Goal: Task Accomplishment & Management: Manage account settings

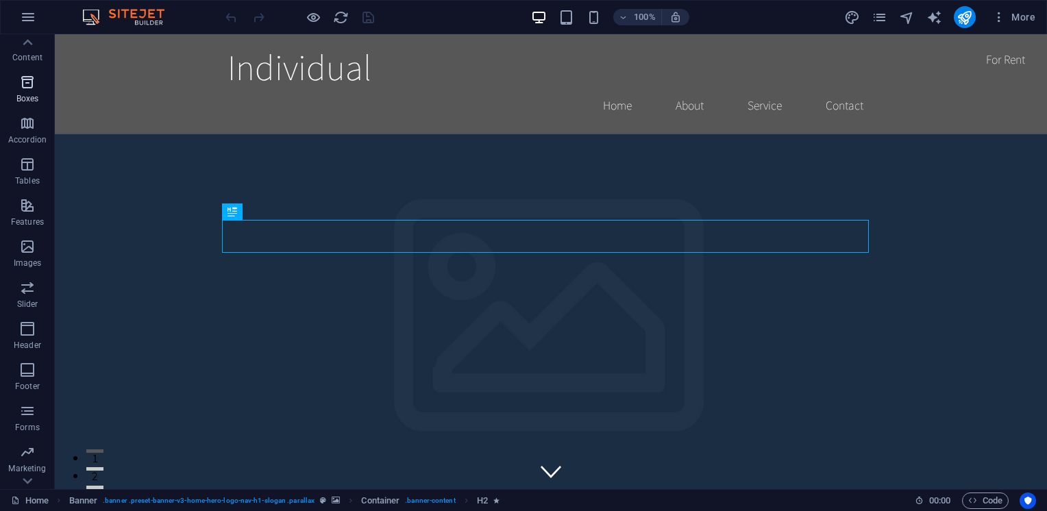
scroll to position [161, 0]
click at [27, 17] on icon "button" at bounding box center [28, 17] width 16 height 16
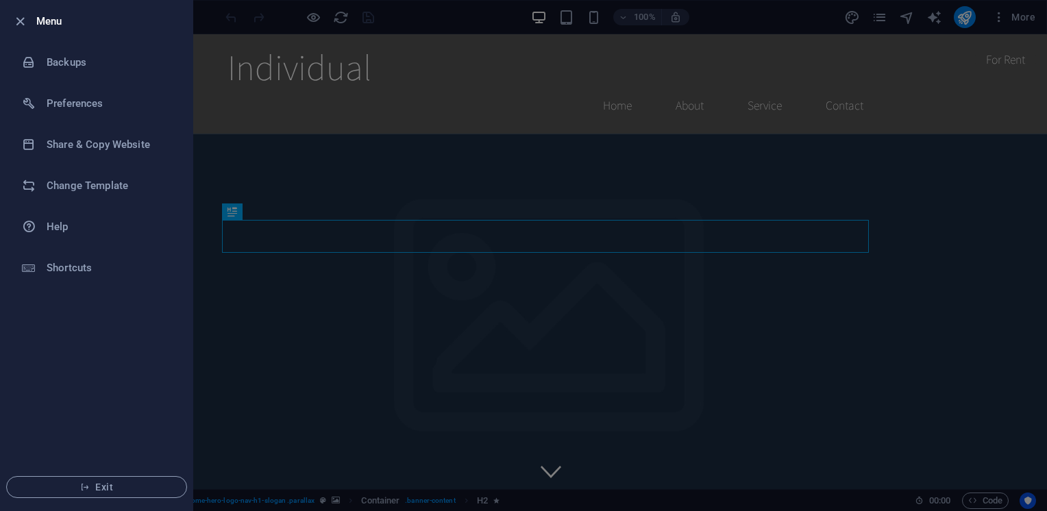
click at [392, 140] on div at bounding box center [523, 255] width 1047 height 511
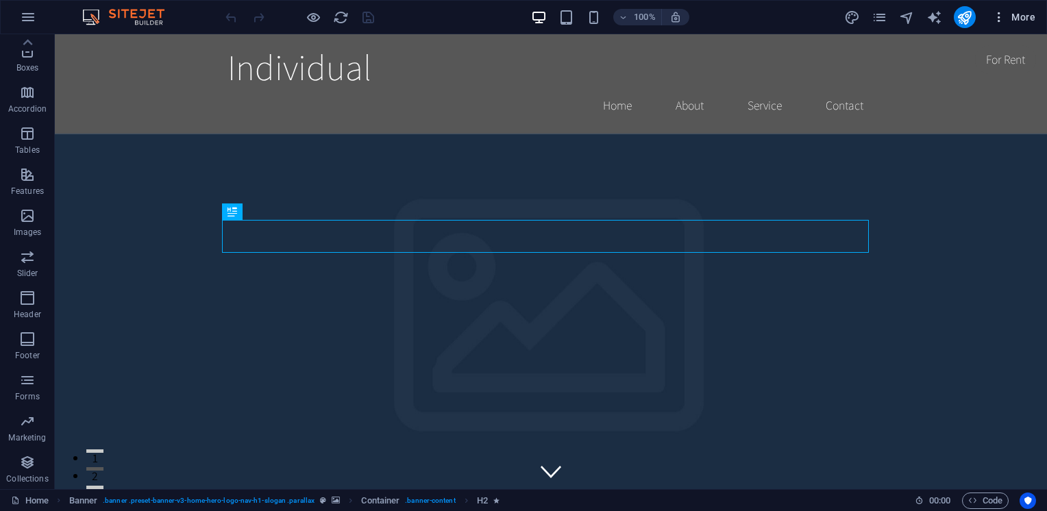
click at [1021, 17] on span "More" at bounding box center [1013, 17] width 43 height 14
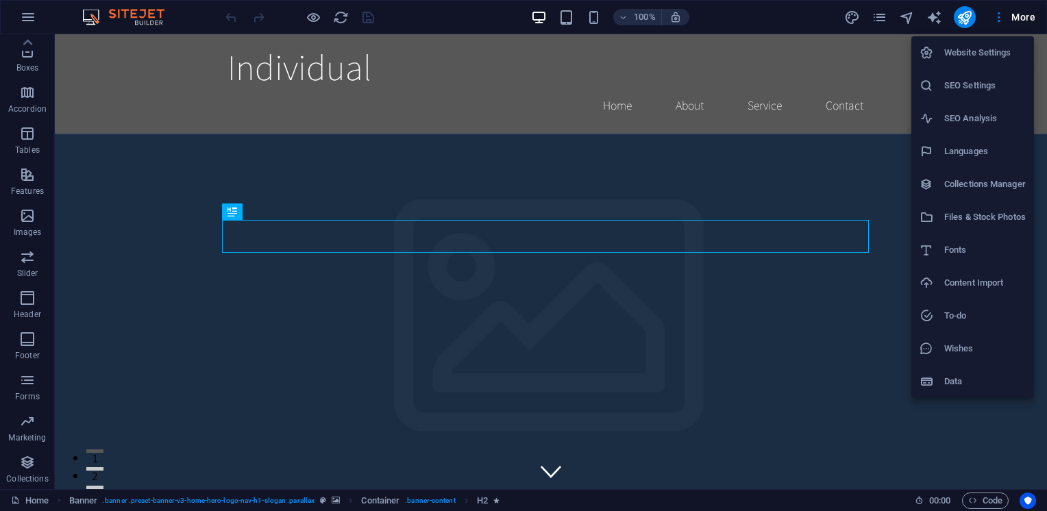
click at [27, 473] on div at bounding box center [523, 255] width 1047 height 511
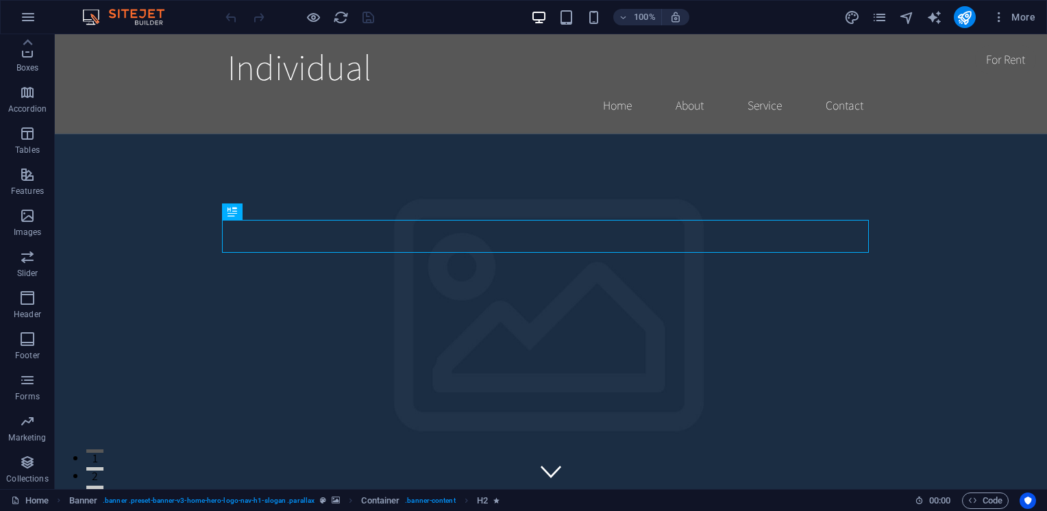
click at [27, 473] on span "Collections" at bounding box center [27, 470] width 55 height 33
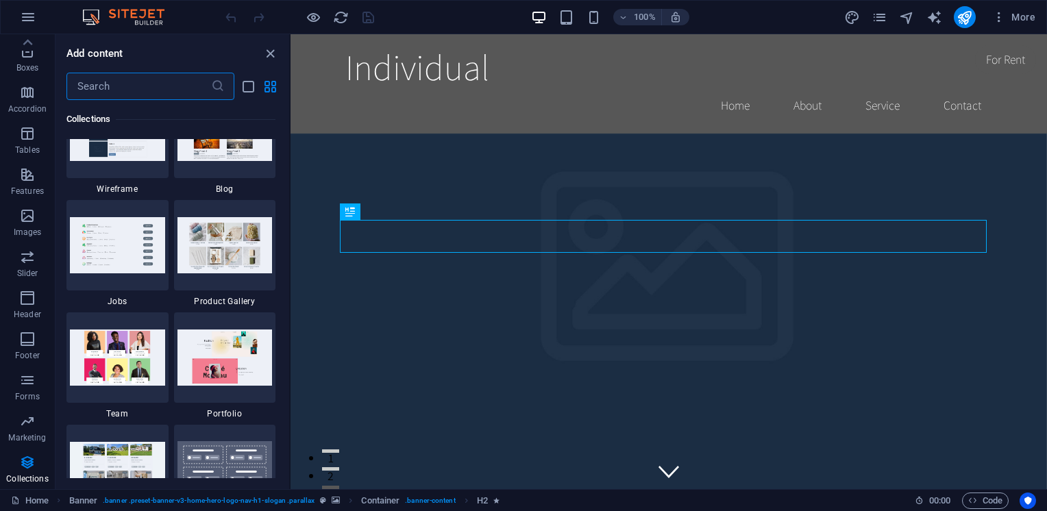
scroll to position [12600, 0]
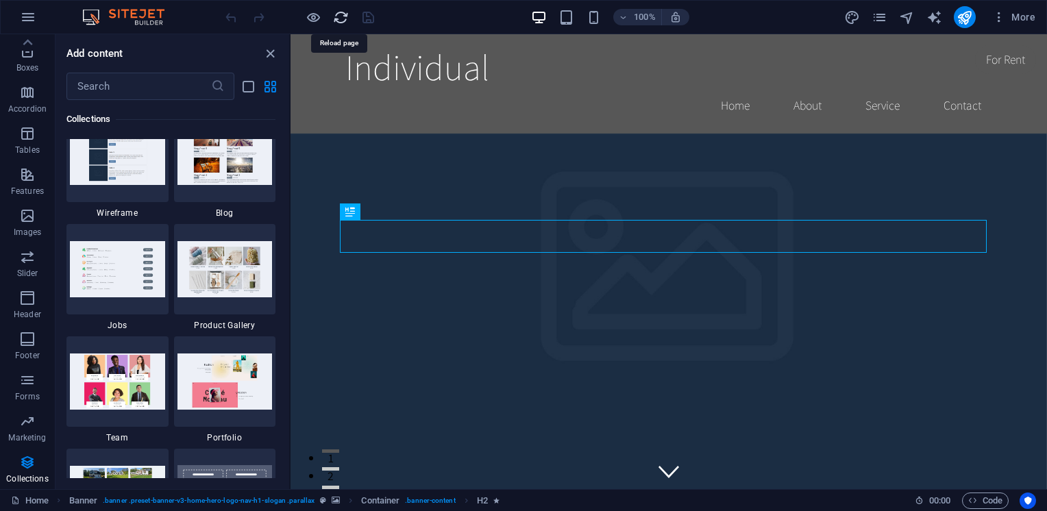
click at [337, 17] on icon "reload" at bounding box center [341, 18] width 16 height 16
click at [271, 89] on icon "grid-view" at bounding box center [270, 87] width 16 height 16
click at [271, 51] on icon "close panel" at bounding box center [270, 54] width 16 height 16
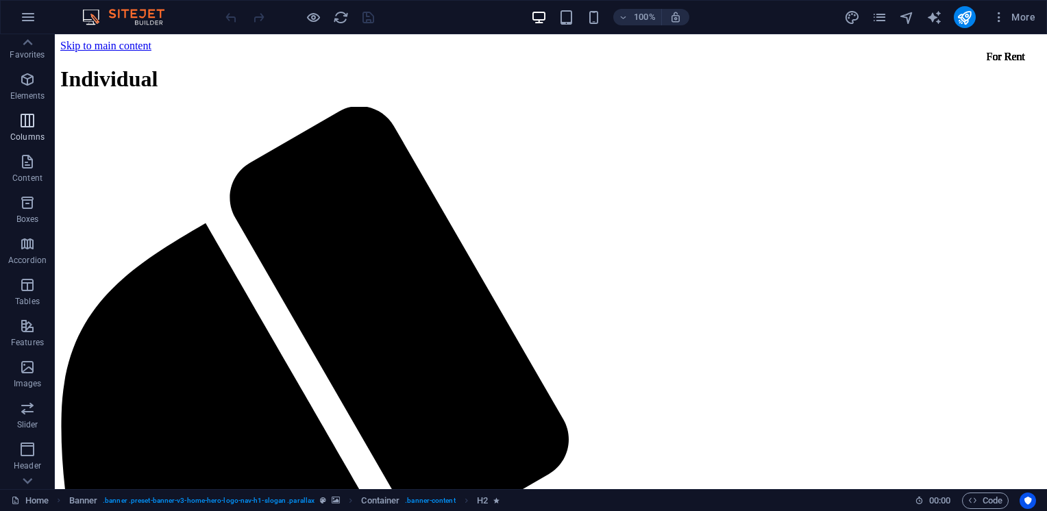
scroll to position [0, 0]
click at [27, 16] on icon "button" at bounding box center [28, 17] width 16 height 16
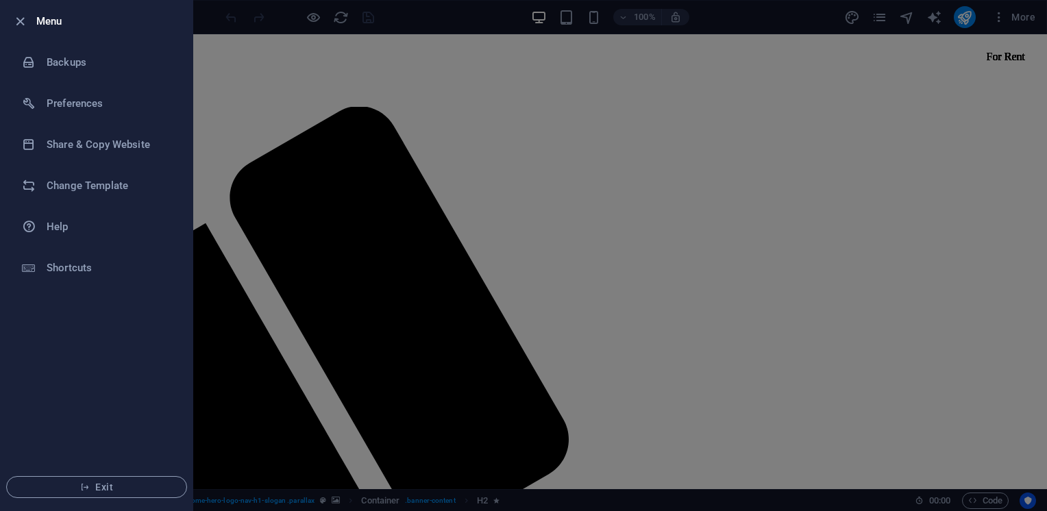
click at [254, 212] on div at bounding box center [523, 255] width 1047 height 511
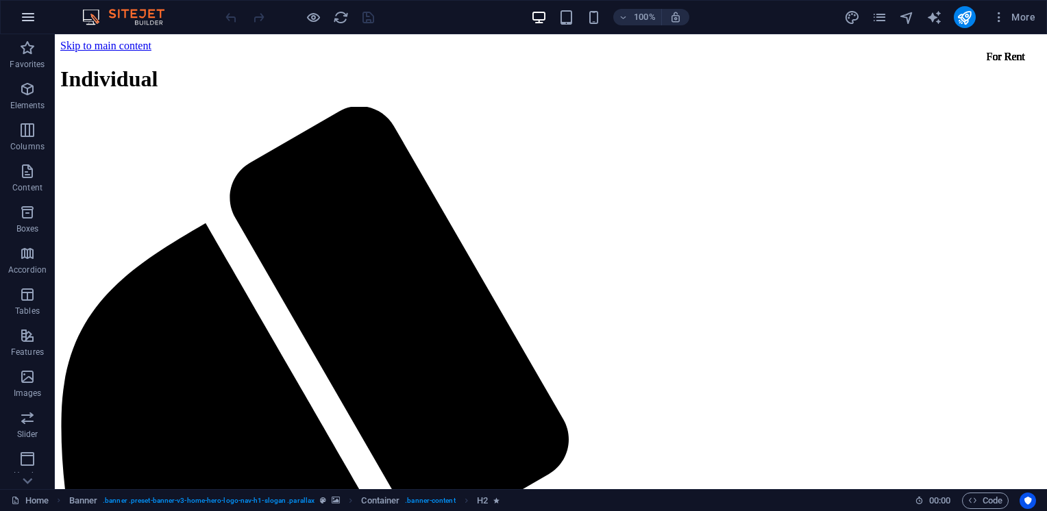
click at [32, 16] on icon "button" at bounding box center [28, 17] width 16 height 16
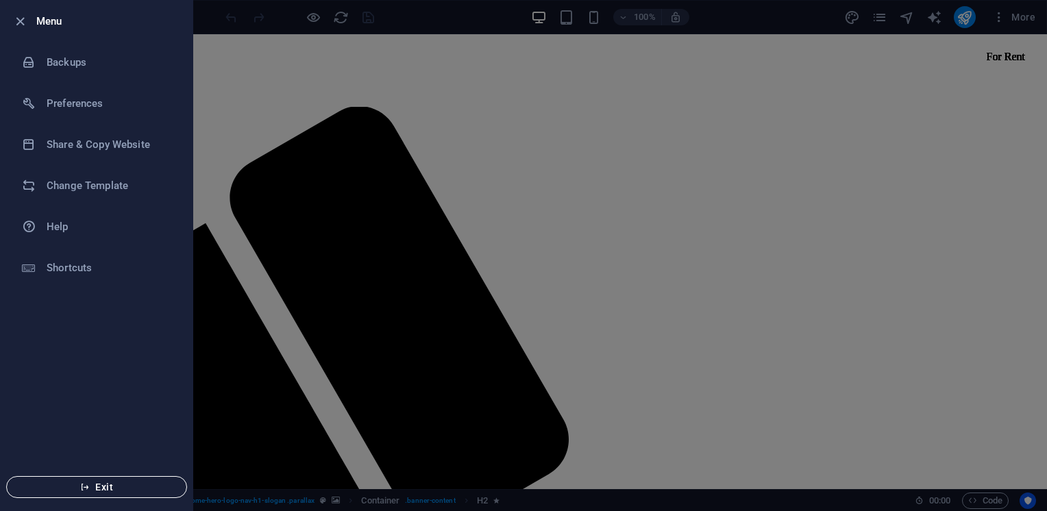
click at [104, 489] on span "Exit" at bounding box center [97, 487] width 158 height 11
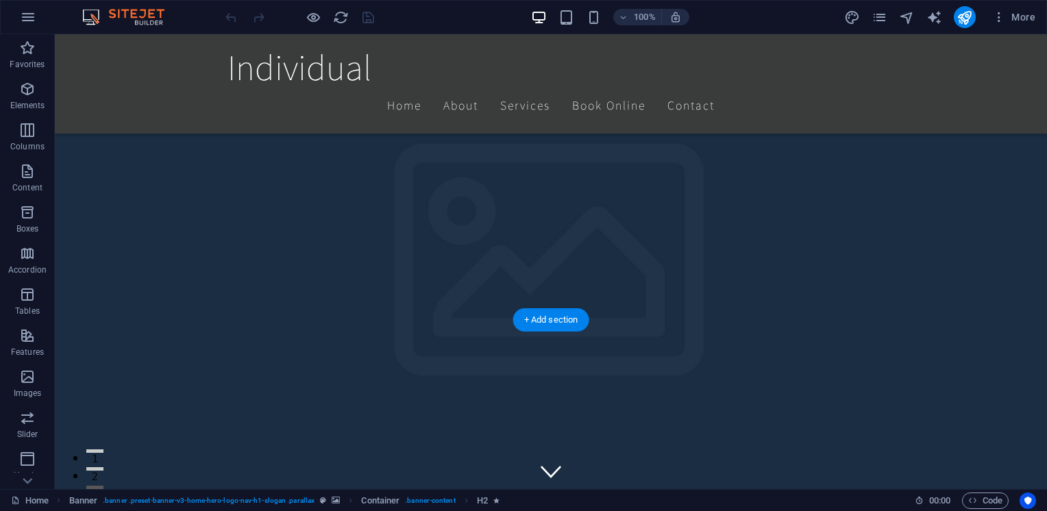
scroll to position [457, 0]
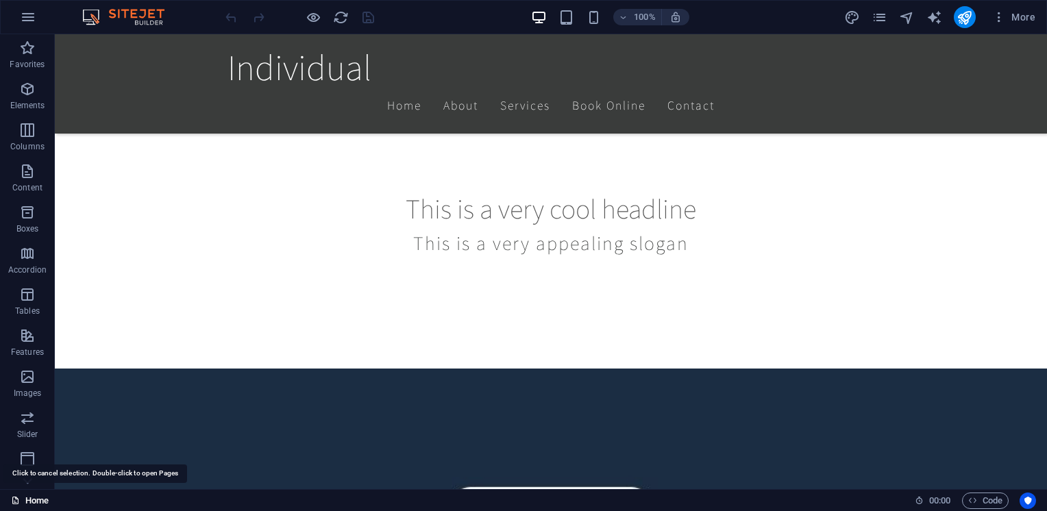
click at [35, 501] on link "Home" at bounding box center [30, 501] width 38 height 16
click at [29, 499] on link "Home" at bounding box center [30, 501] width 38 height 16
click at [25, 467] on icon "button" at bounding box center [27, 462] width 16 height 16
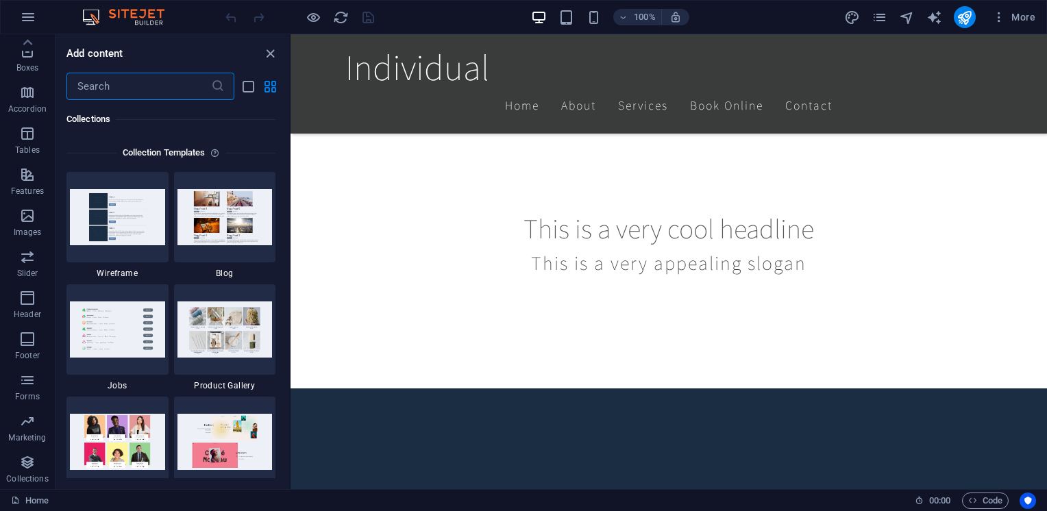
scroll to position [12539, 0]
click at [266, 87] on icon "grid-view" at bounding box center [270, 87] width 16 height 16
click at [247, 86] on icon "list-view" at bounding box center [248, 87] width 16 height 16
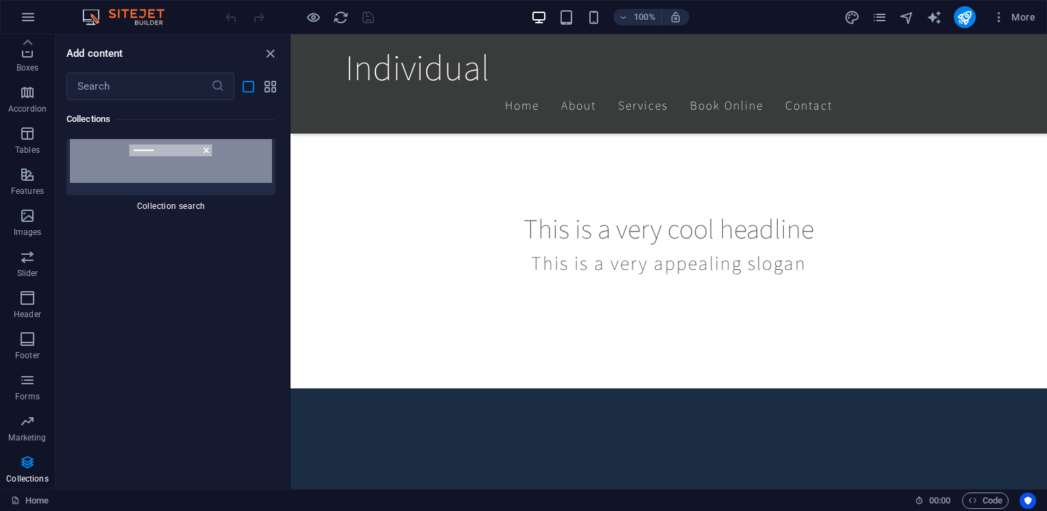
scroll to position [29661, 0]
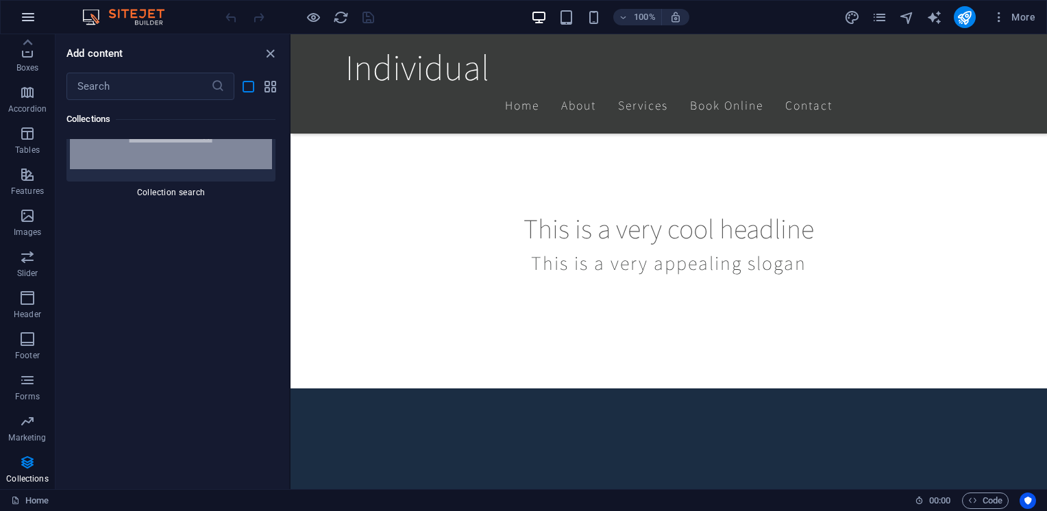
click at [27, 17] on icon "button" at bounding box center [28, 17] width 16 height 16
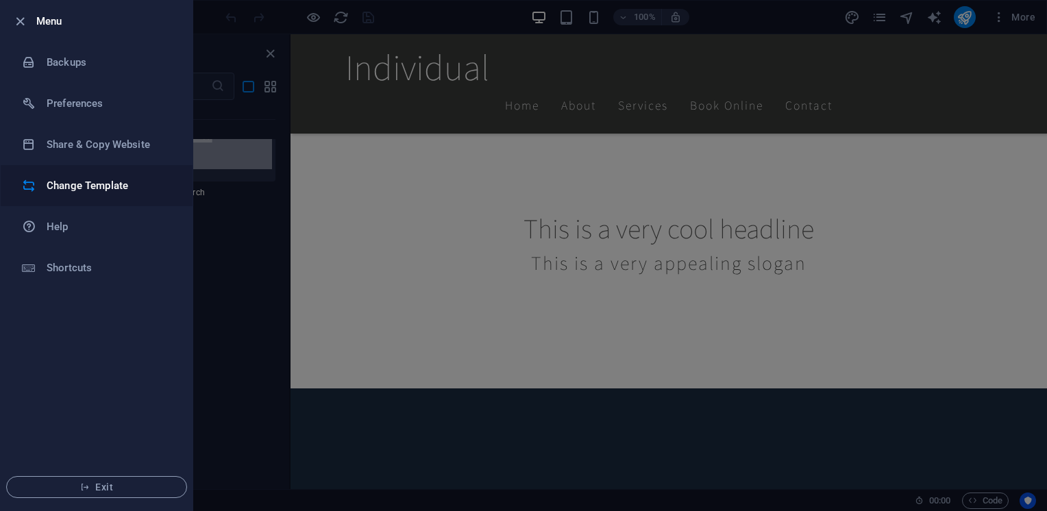
click at [92, 184] on h6 "Change Template" at bounding box center [110, 185] width 127 height 16
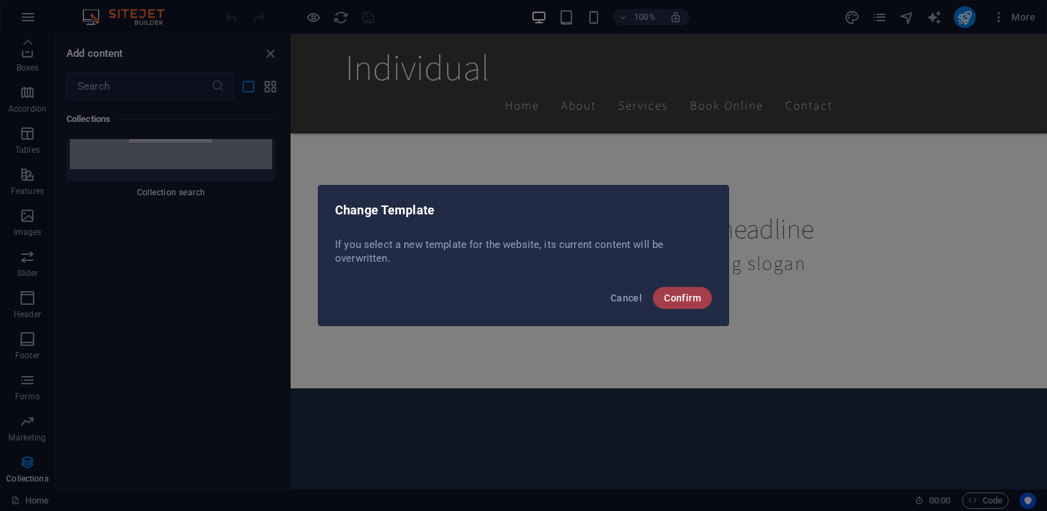
click at [684, 295] on span "Confirm" at bounding box center [682, 297] width 37 height 11
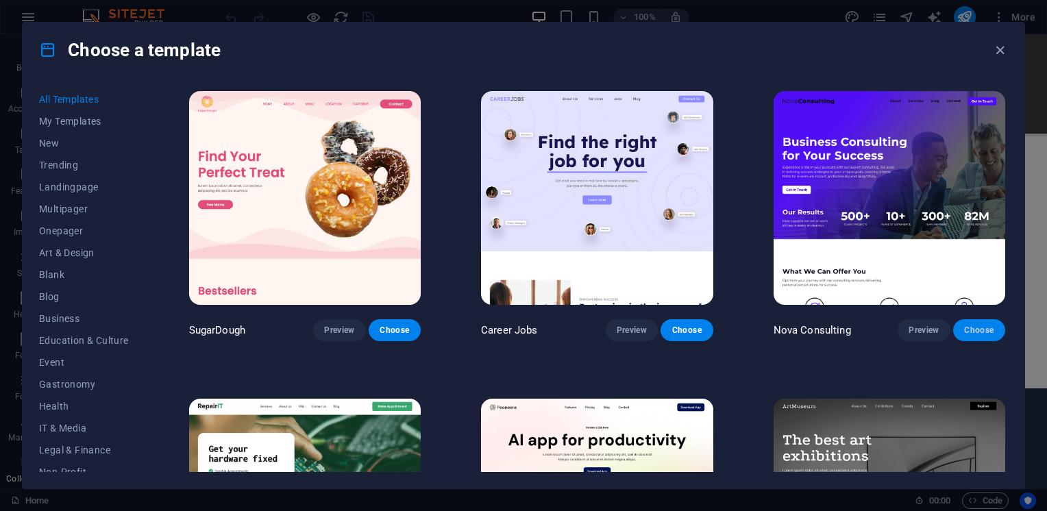
click at [964, 329] on span "Choose" at bounding box center [979, 330] width 30 height 11
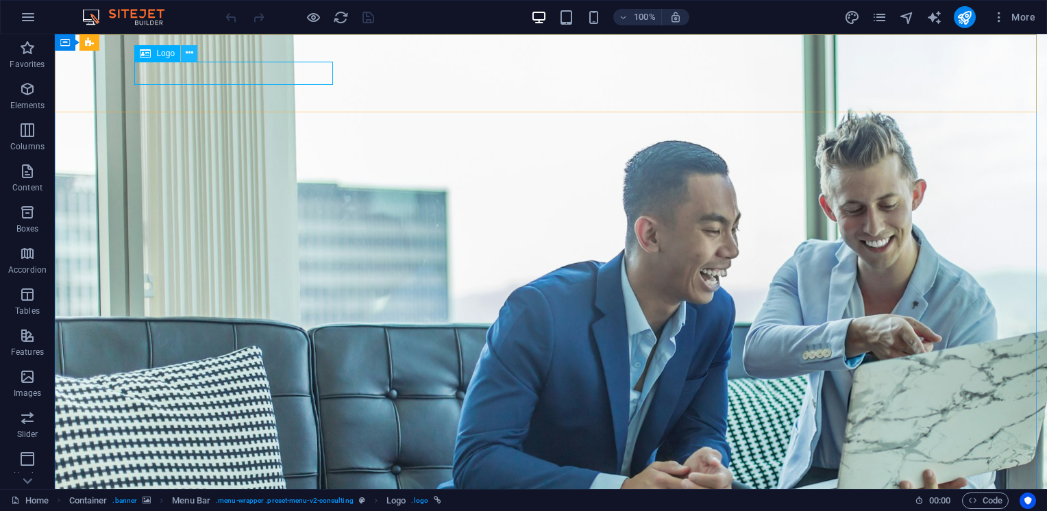
click at [189, 51] on icon at bounding box center [190, 53] width 8 height 14
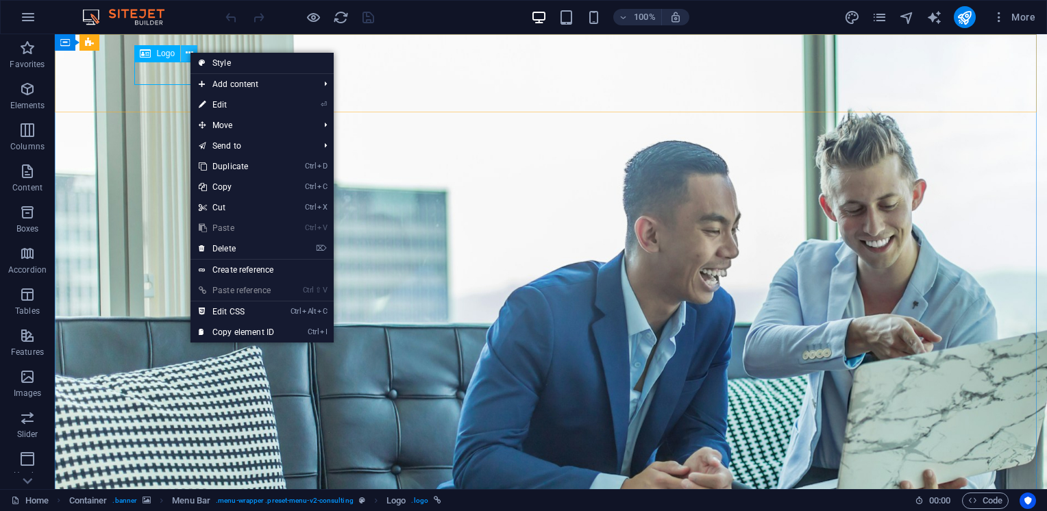
click at [189, 51] on icon at bounding box center [190, 53] width 8 height 14
